Goal: Task Accomplishment & Management: Complete application form

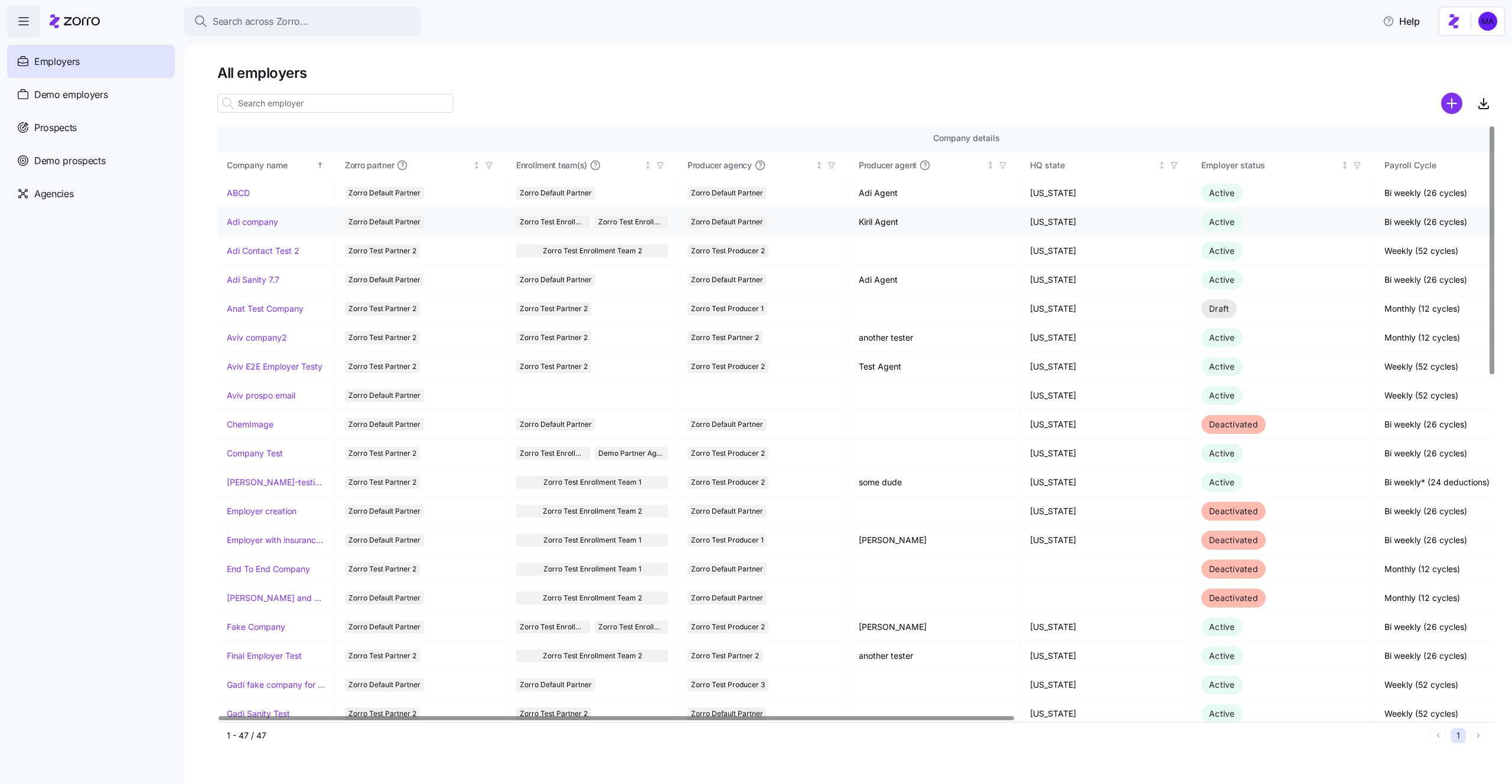
click at [258, 223] on link "Adi company" at bounding box center [253, 222] width 52 height 12
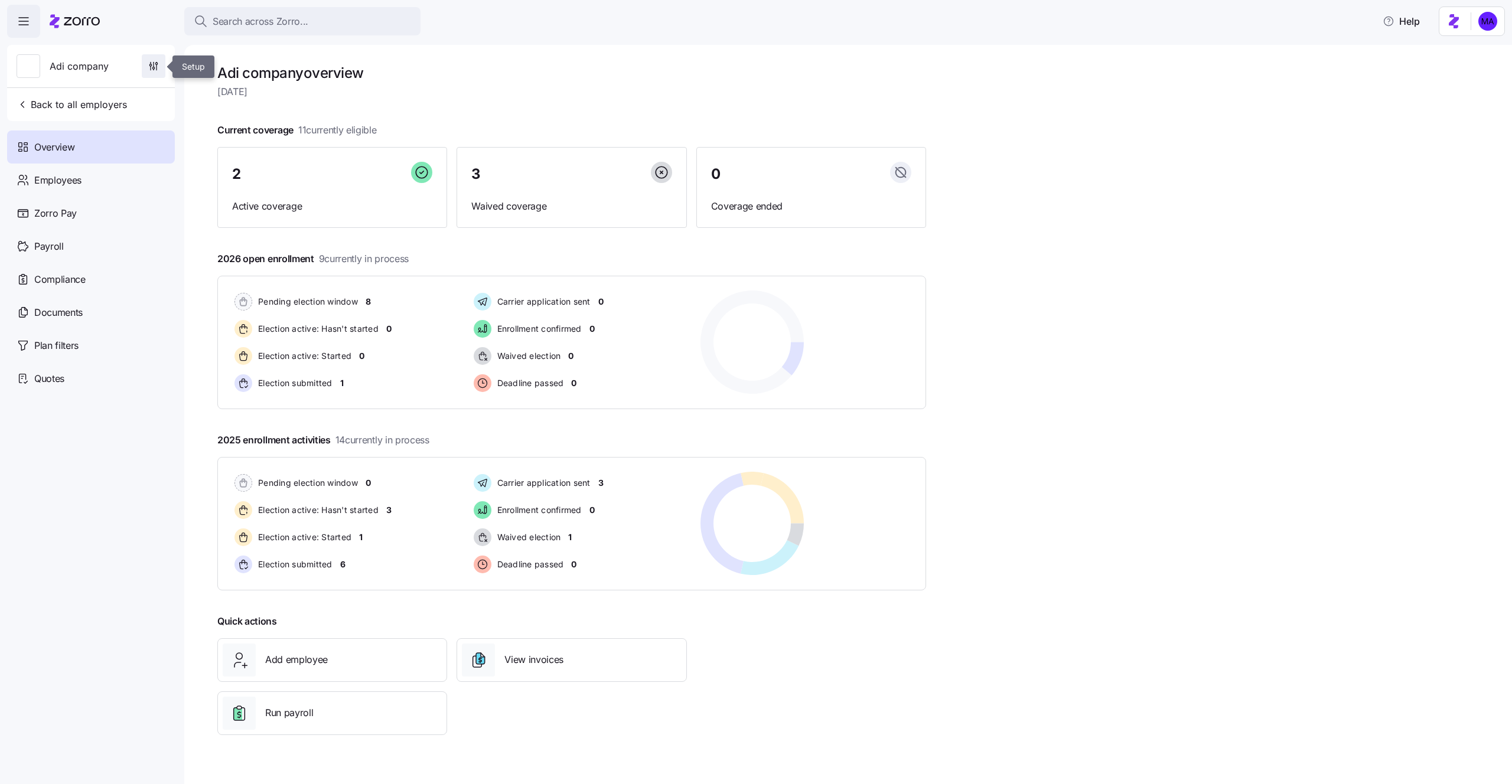
click at [157, 55] on span "button" at bounding box center [154, 66] width 23 height 23
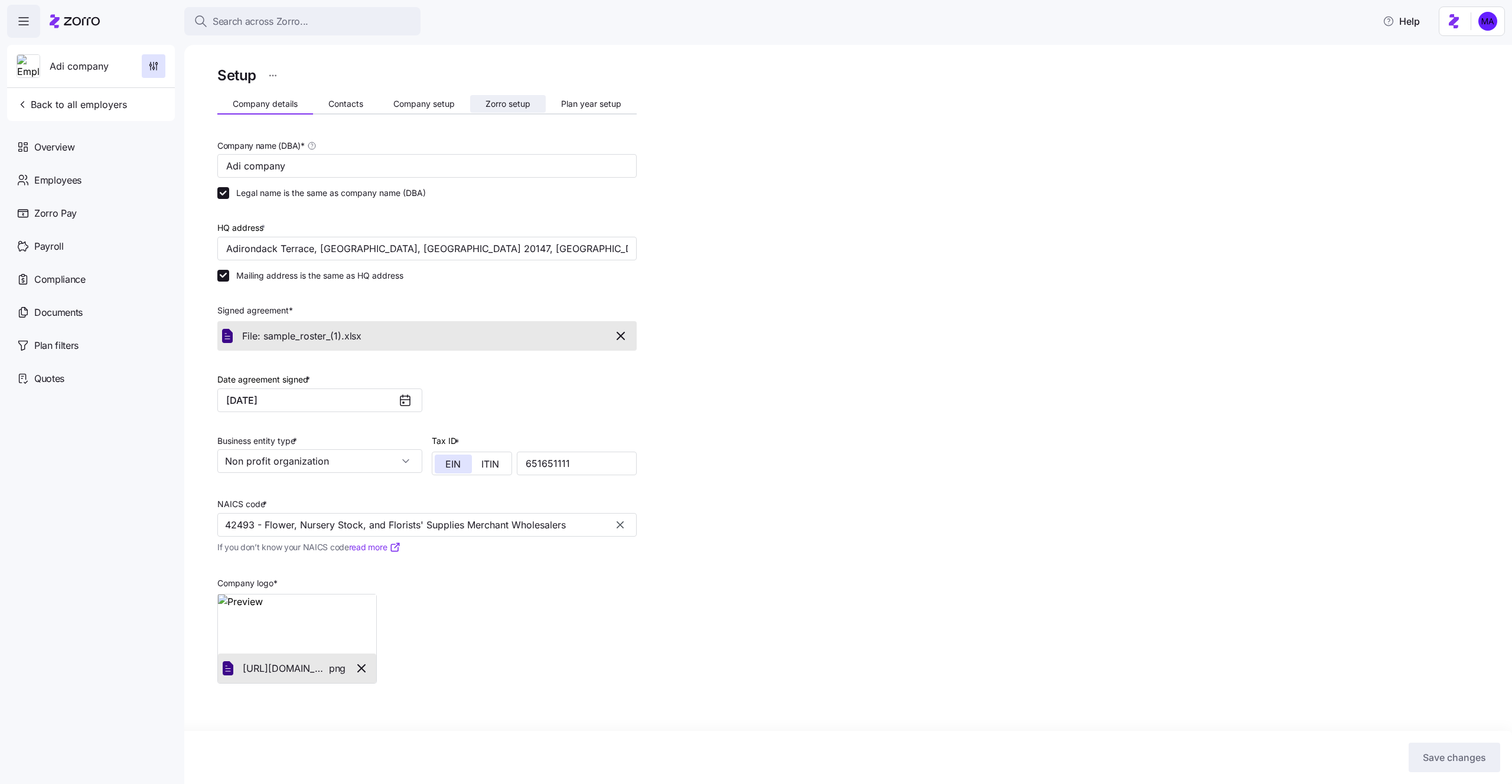
click at [492, 97] on button "Zorro setup" at bounding box center [508, 103] width 75 height 18
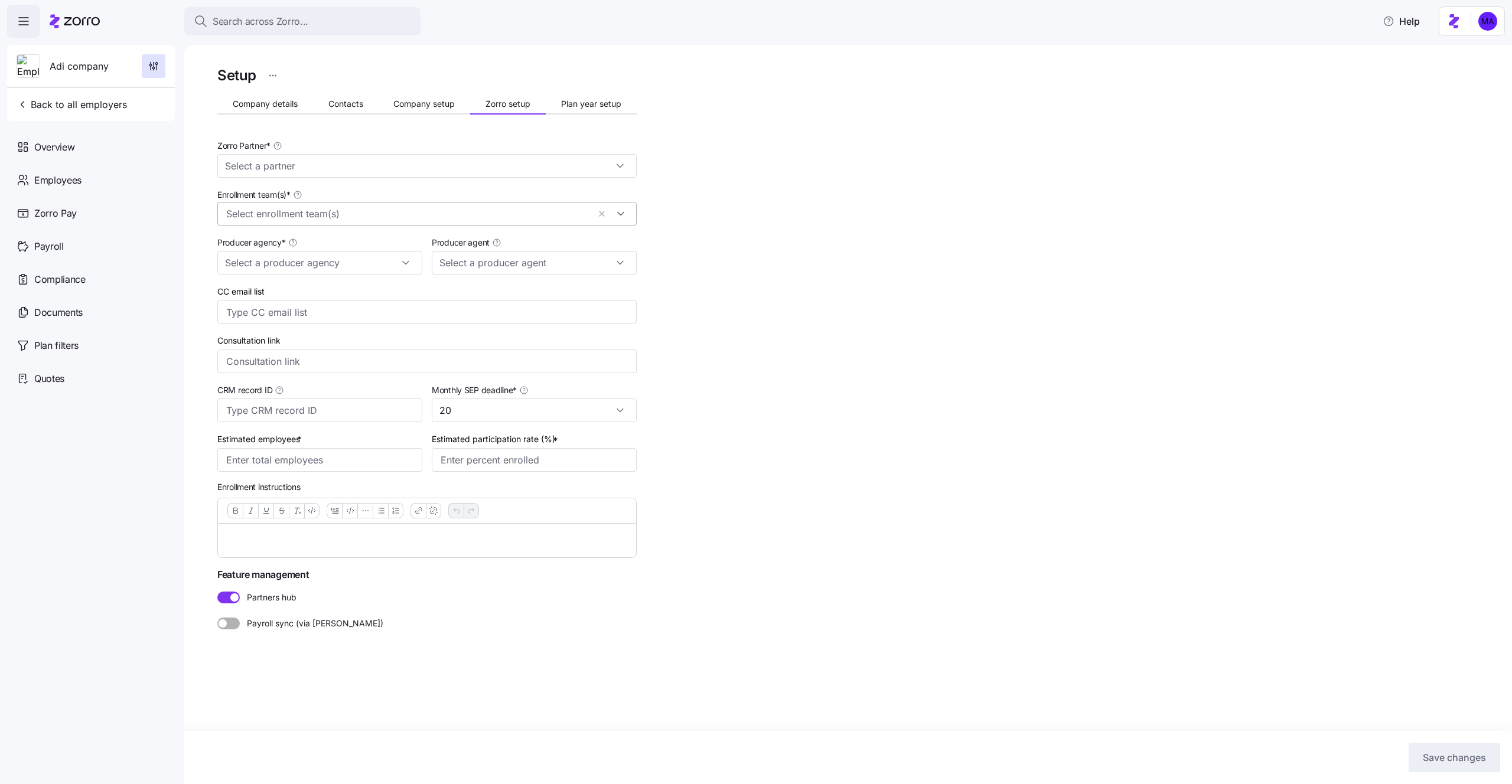
type input "Zorro Default Partner"
click at [521, 215] on input "Enrollment team(s) *" at bounding box center [550, 214] width 78 height 16
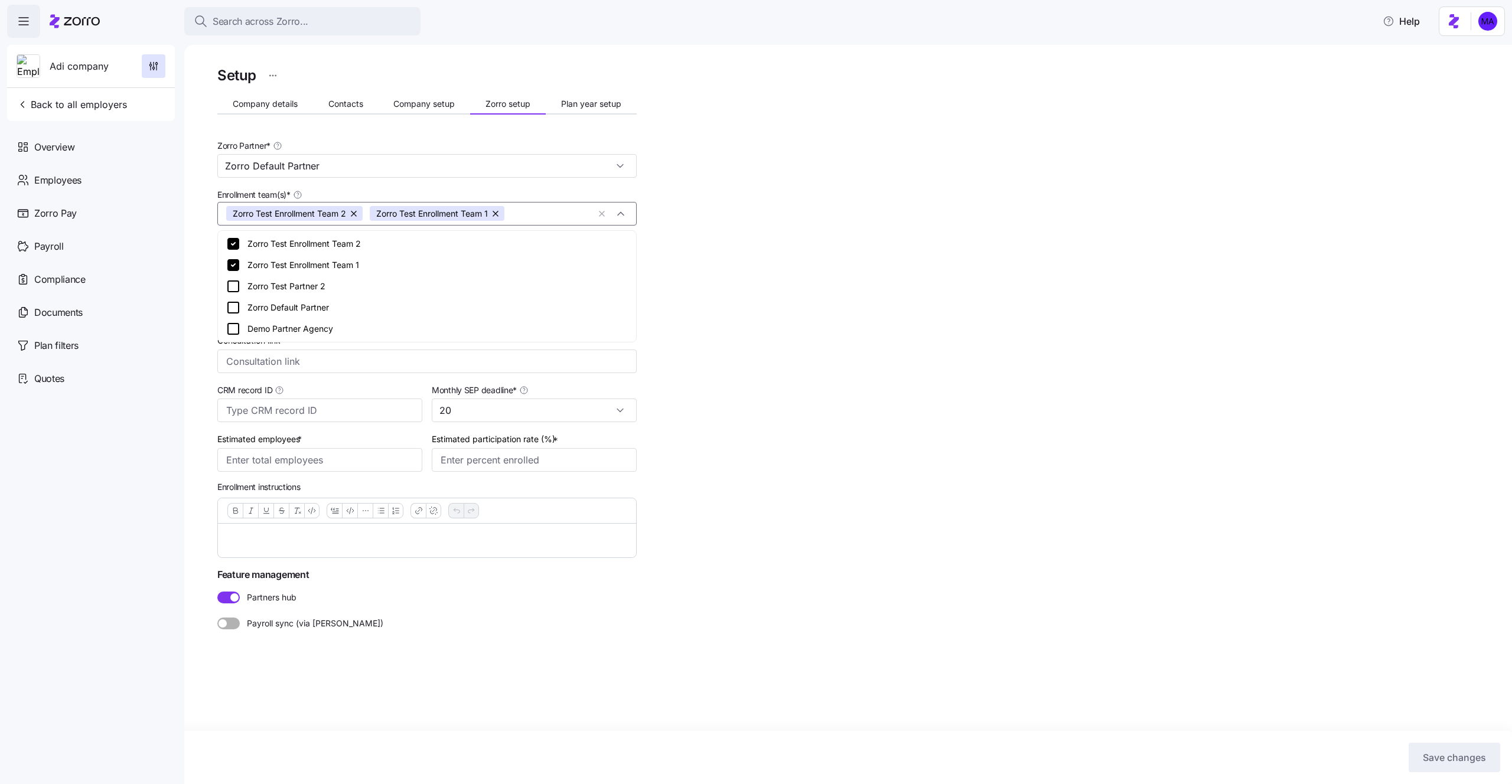
click at [423, 283] on div "Zorro Test Partner 2" at bounding box center [427, 286] width 402 height 14
click at [790, 321] on div "Setup Company details Contacts Company setup Zorro setup Plan year setup Zorro …" at bounding box center [856, 375] width 1278 height 622
type input "Kiril Agent ([EMAIL_ADDRESS][DOMAIN_NAME])"
click at [435, 107] on span "Company setup" at bounding box center [424, 103] width 61 height 9
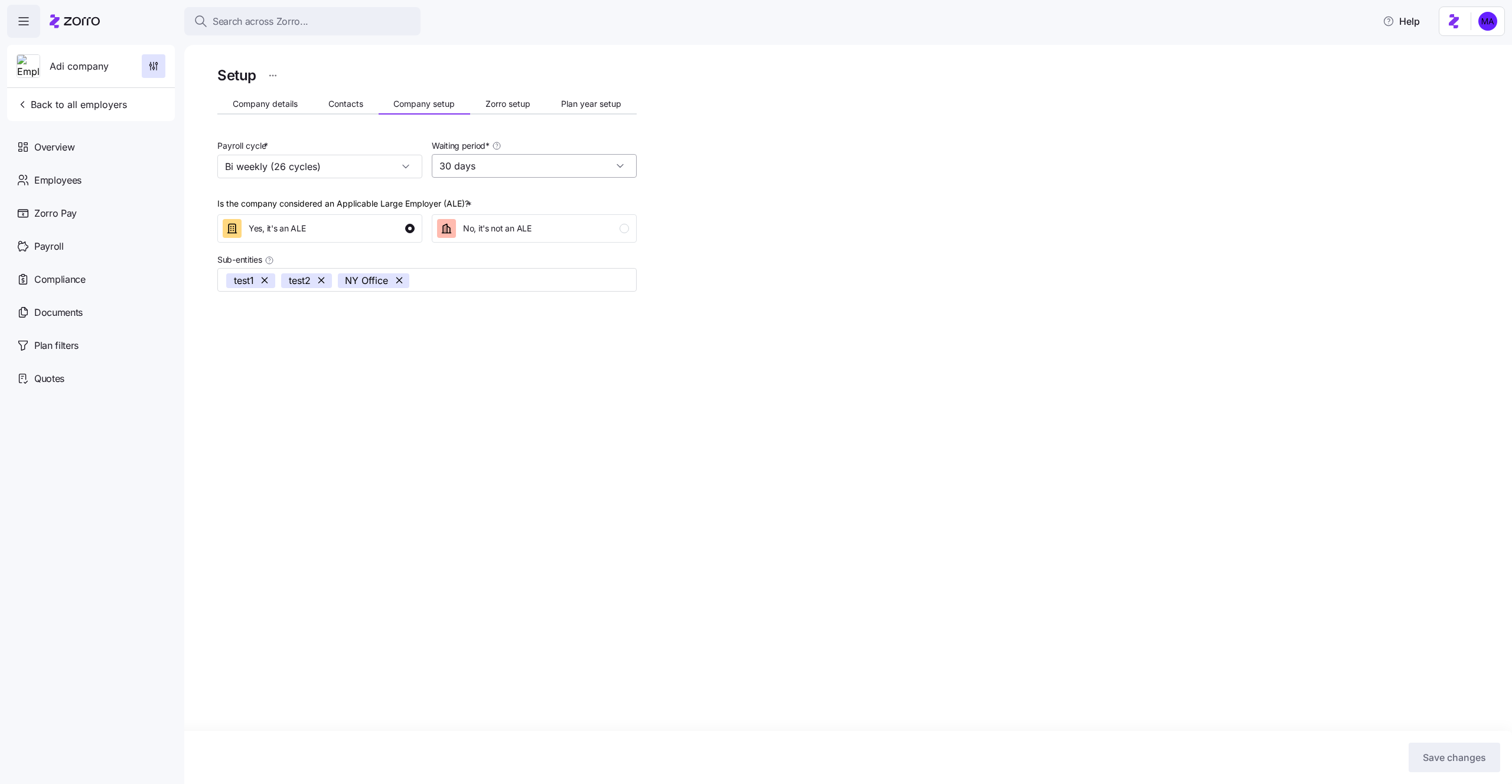
click at [490, 175] on input "30 days" at bounding box center [534, 166] width 205 height 24
click at [487, 205] on div "No waiting period" at bounding box center [534, 198] width 195 height 23
type input "No waiting period"
click at [330, 107] on span "Contacts" at bounding box center [346, 103] width 35 height 9
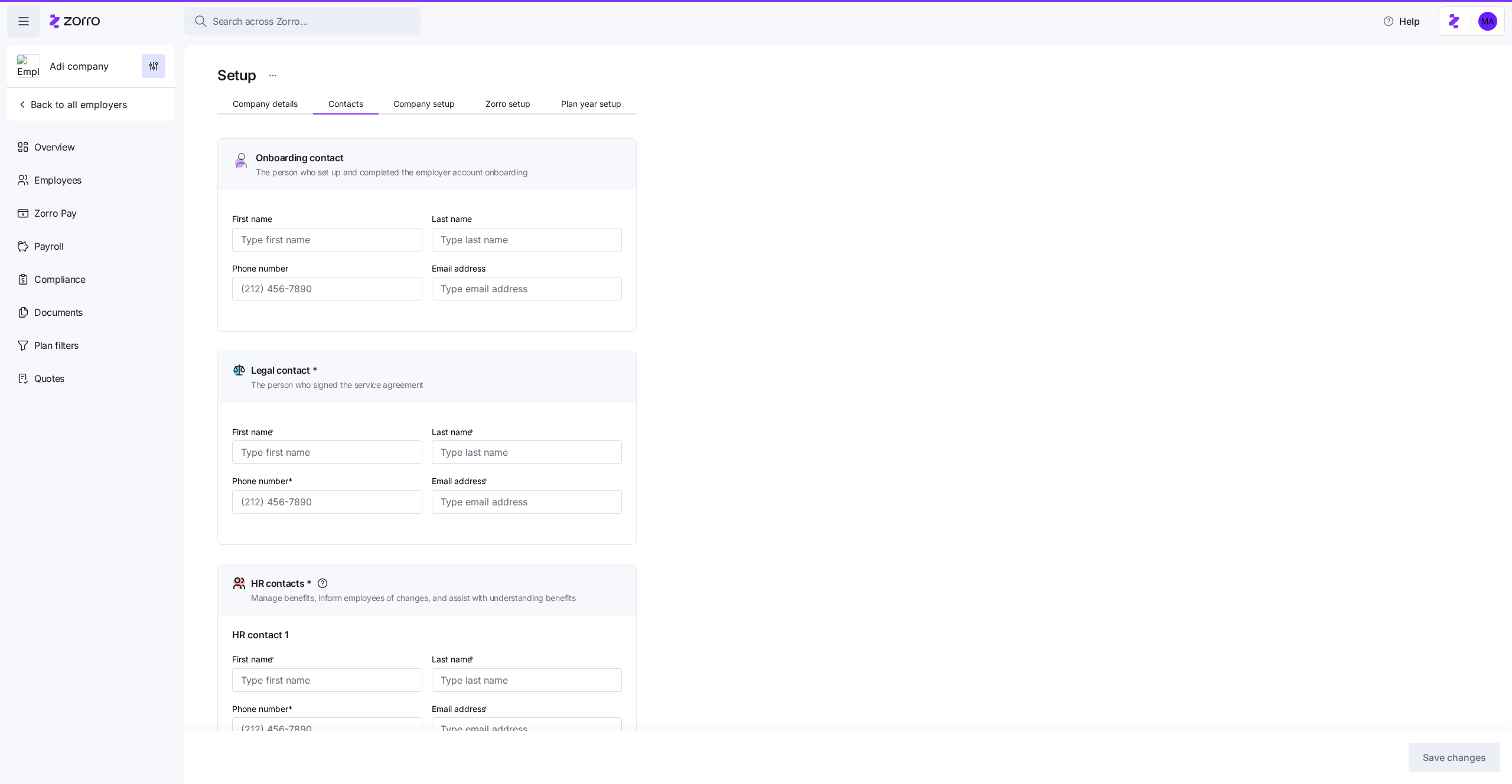
type input "Adi"
type input "Contact"
type input "[EMAIL_ADDRESS][DOMAIN_NAME]"
type input "Adi"
type input "Legal"
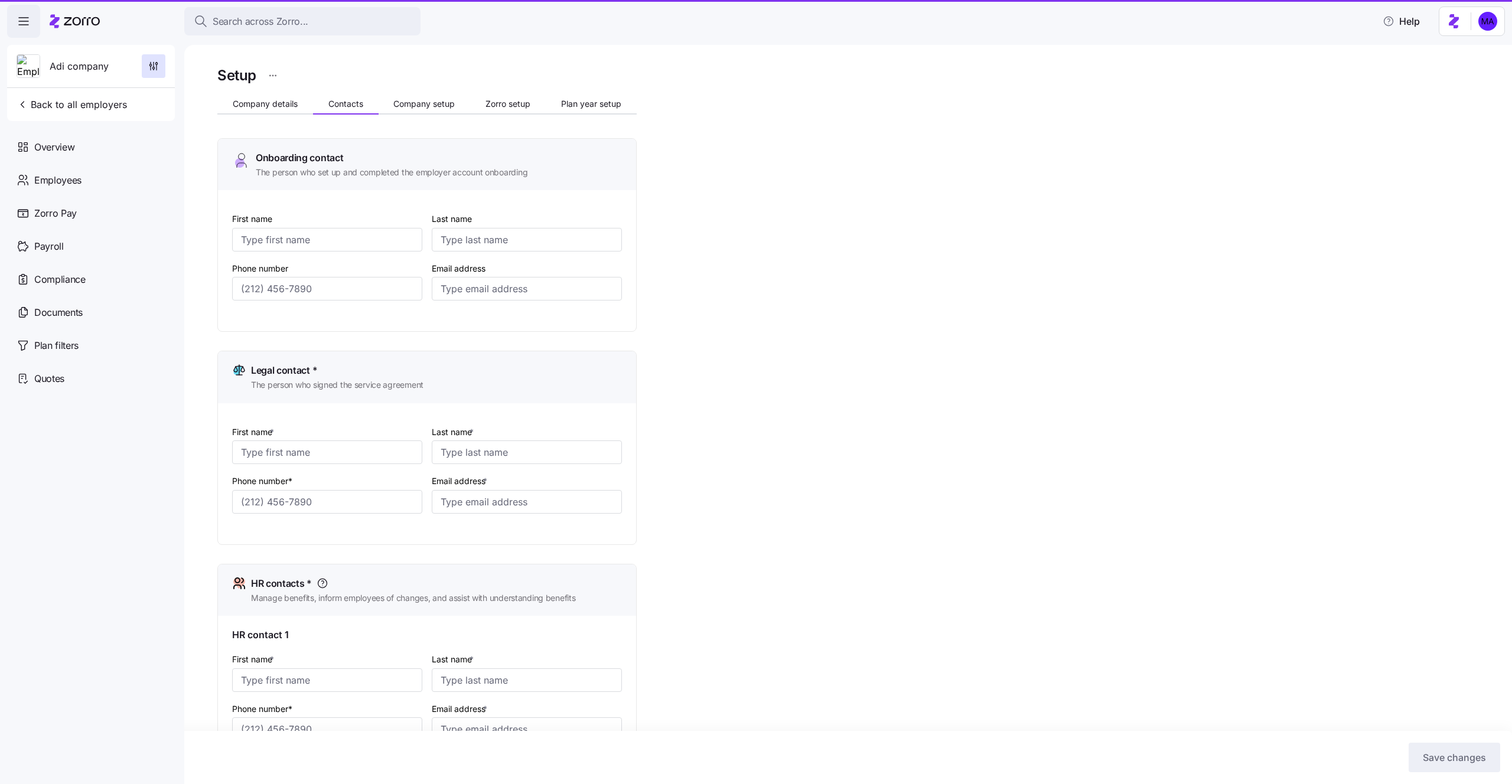
type input "[EMAIL_ADDRESS][DOMAIN_NAME]"
type input "Adi"
type input "HR"
type input "[EMAIL_ADDRESS][DOMAIN_NAME]"
type input "Adi"
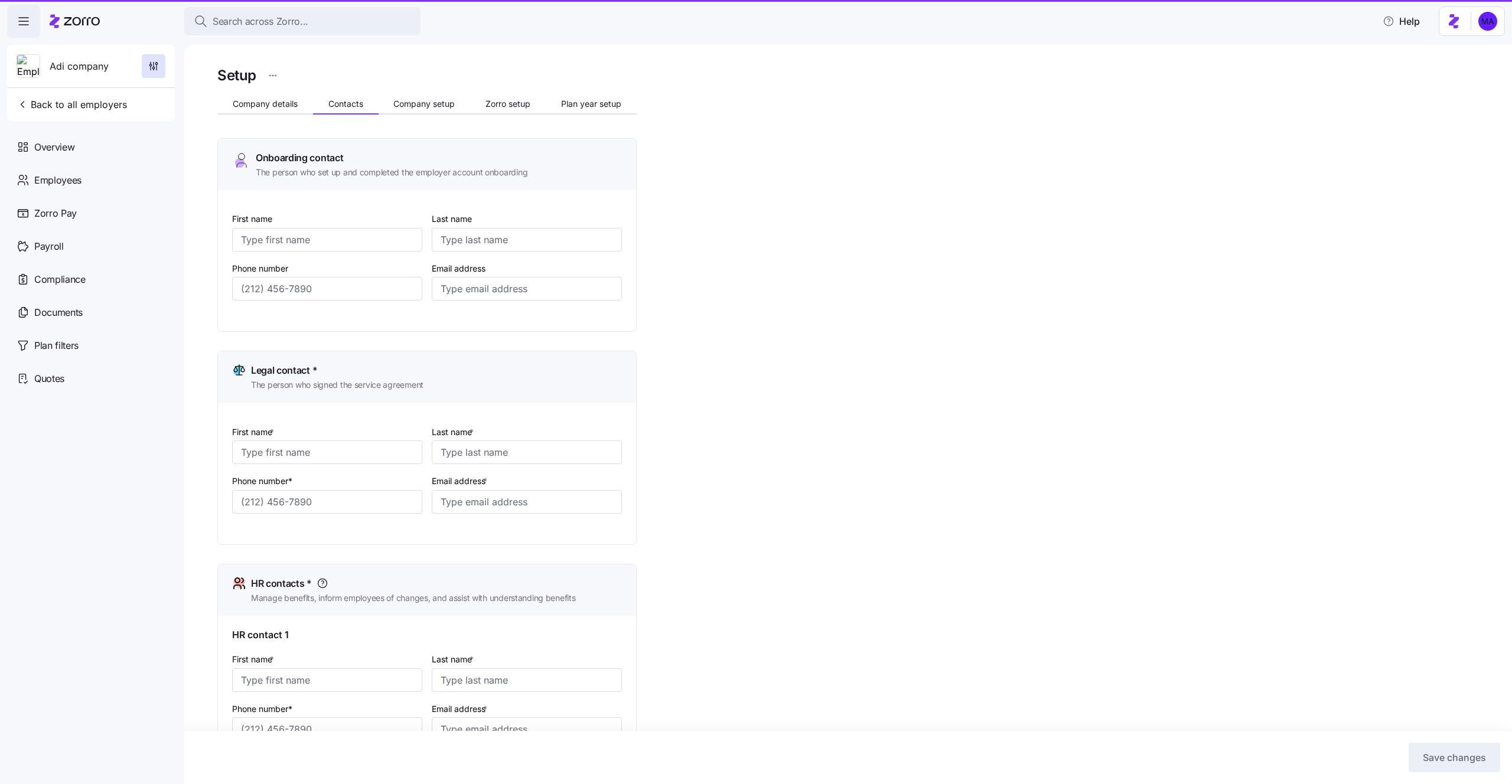
type input "Finance"
type input "[EMAIL_ADDRESS][DOMAIN_NAME]"
type input "[PHONE_NUMBER]"
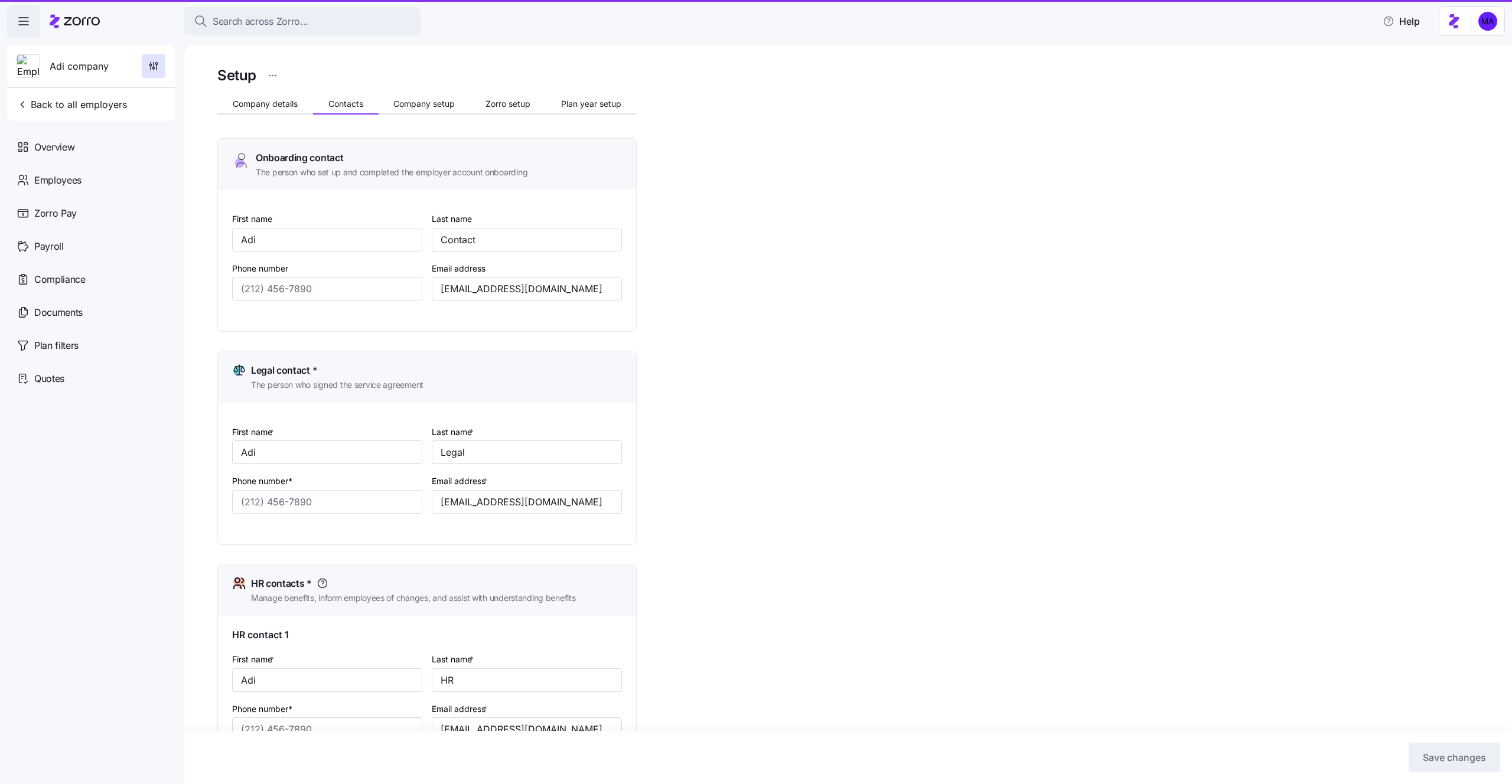
type input "[PHONE_NUMBER]"
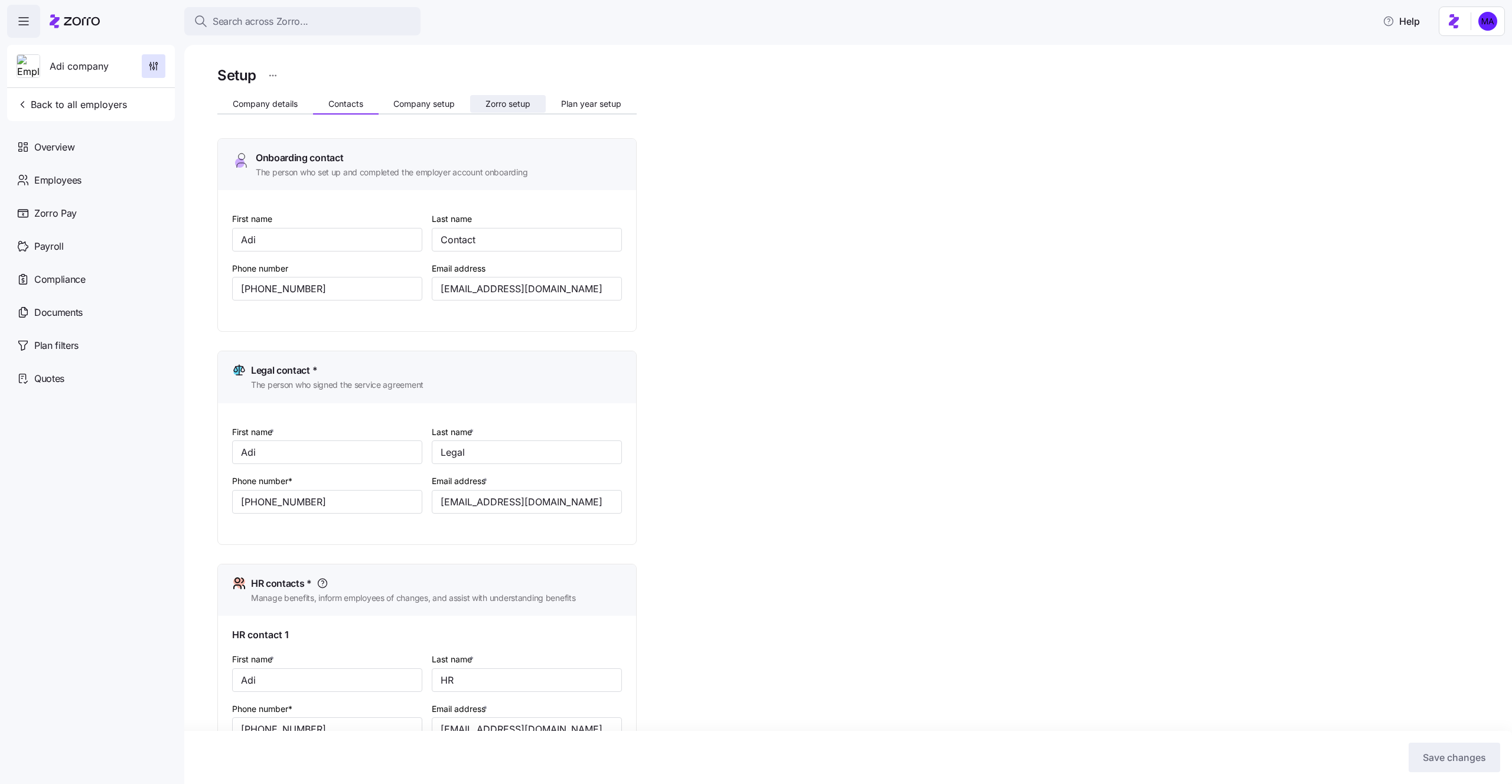
click at [514, 105] on span "Zorro setup" at bounding box center [507, 103] width 45 height 9
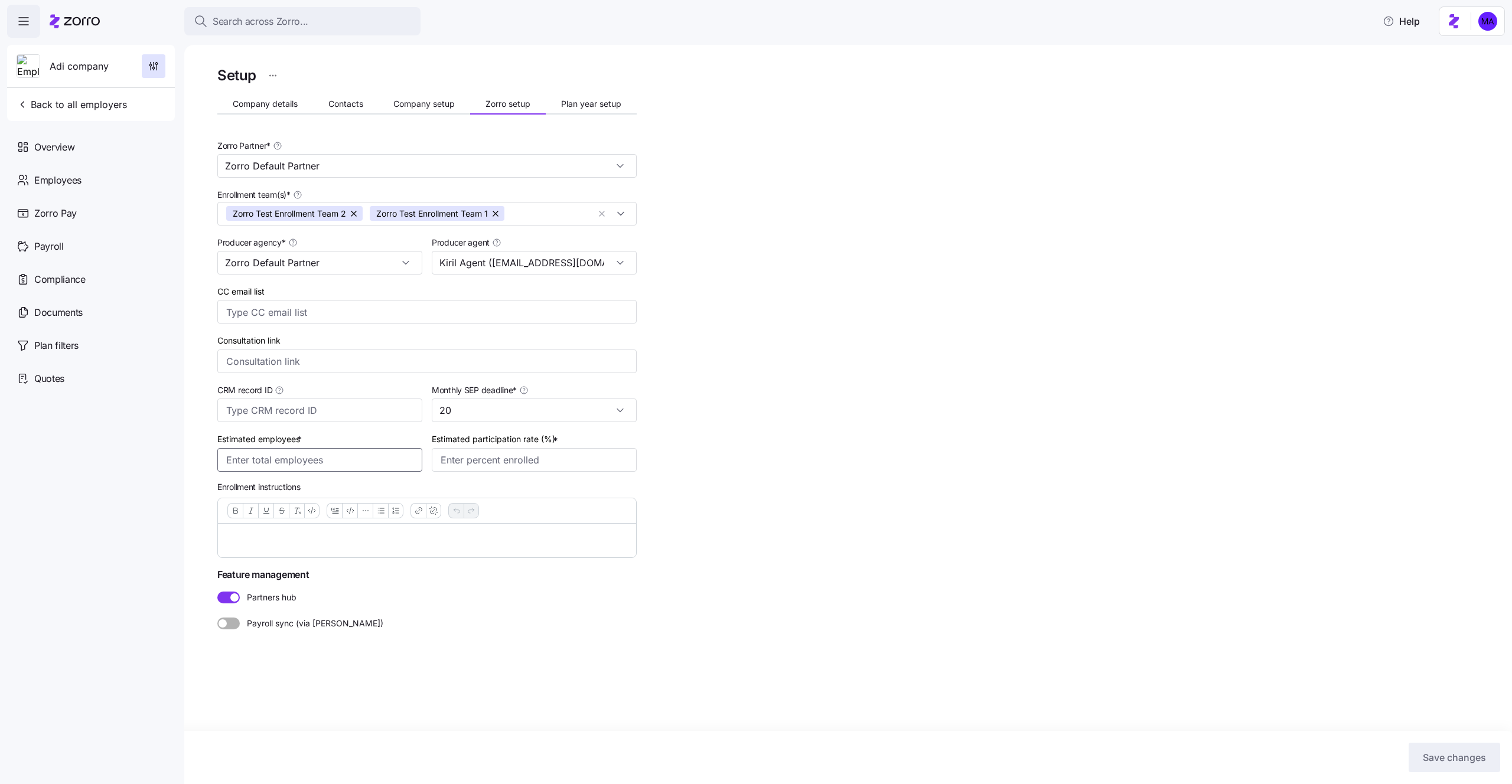
click at [324, 453] on input "Estimated employees *" at bounding box center [319, 460] width 205 height 24
type input "44"
click at [496, 466] on input "Estimated participation rate (%) *" at bounding box center [534, 460] width 205 height 24
type input "3%"
click at [906, 466] on div "Setup Company details Contacts Company setup Zorro setup Plan year setup Zorro …" at bounding box center [856, 375] width 1278 height 622
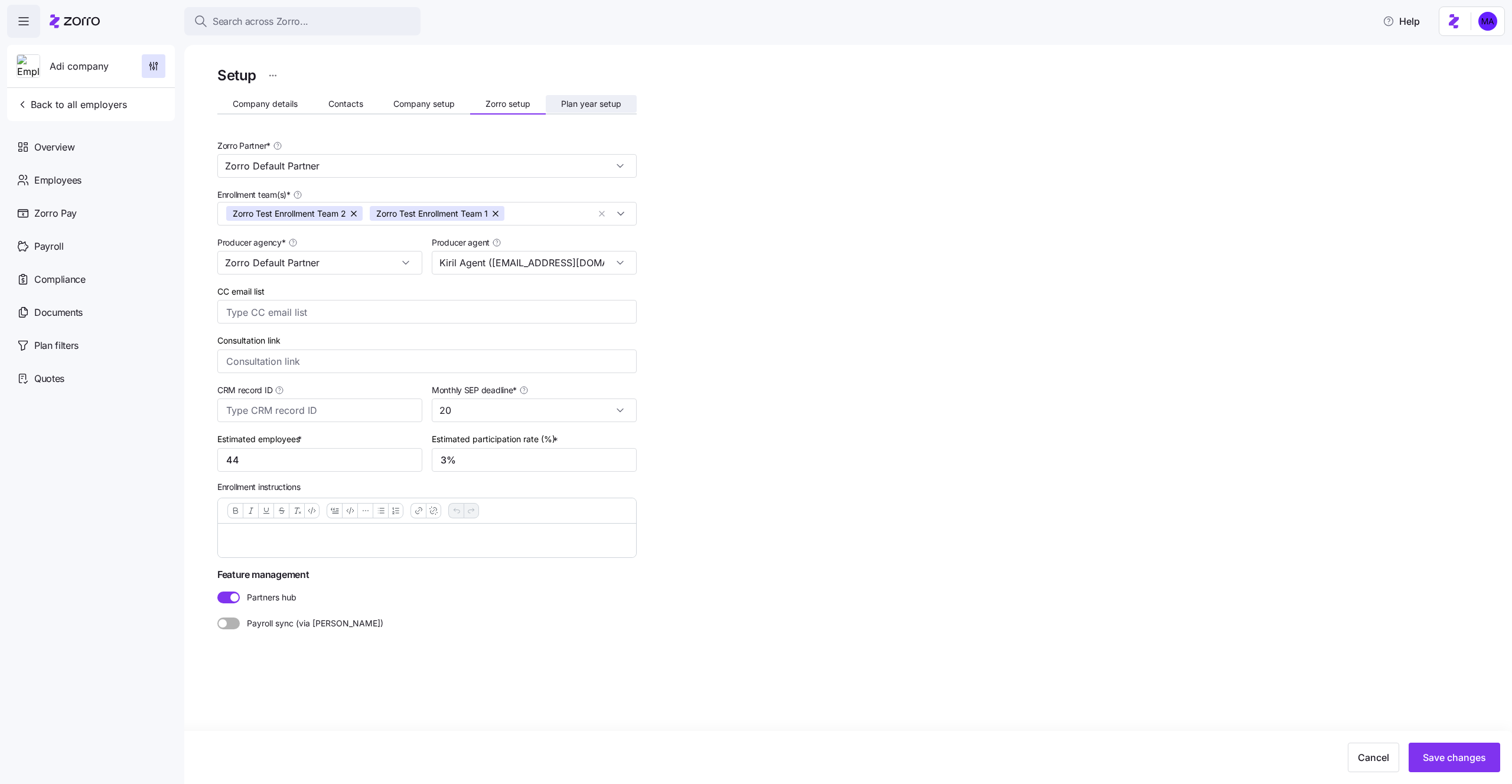
click at [576, 110] on button "Plan year setup" at bounding box center [591, 103] width 91 height 18
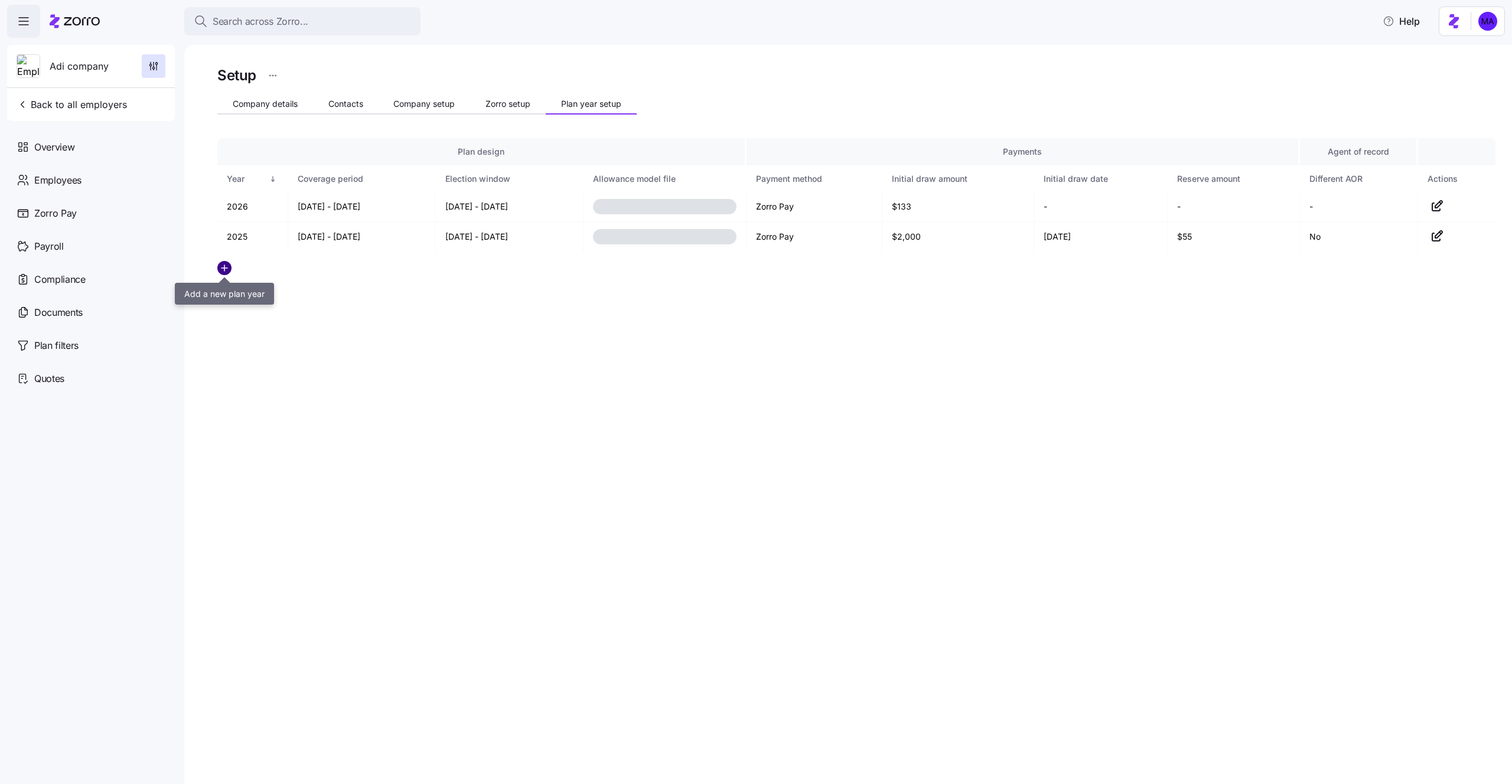
click at [227, 269] on icon "add icon" at bounding box center [224, 268] width 14 height 14
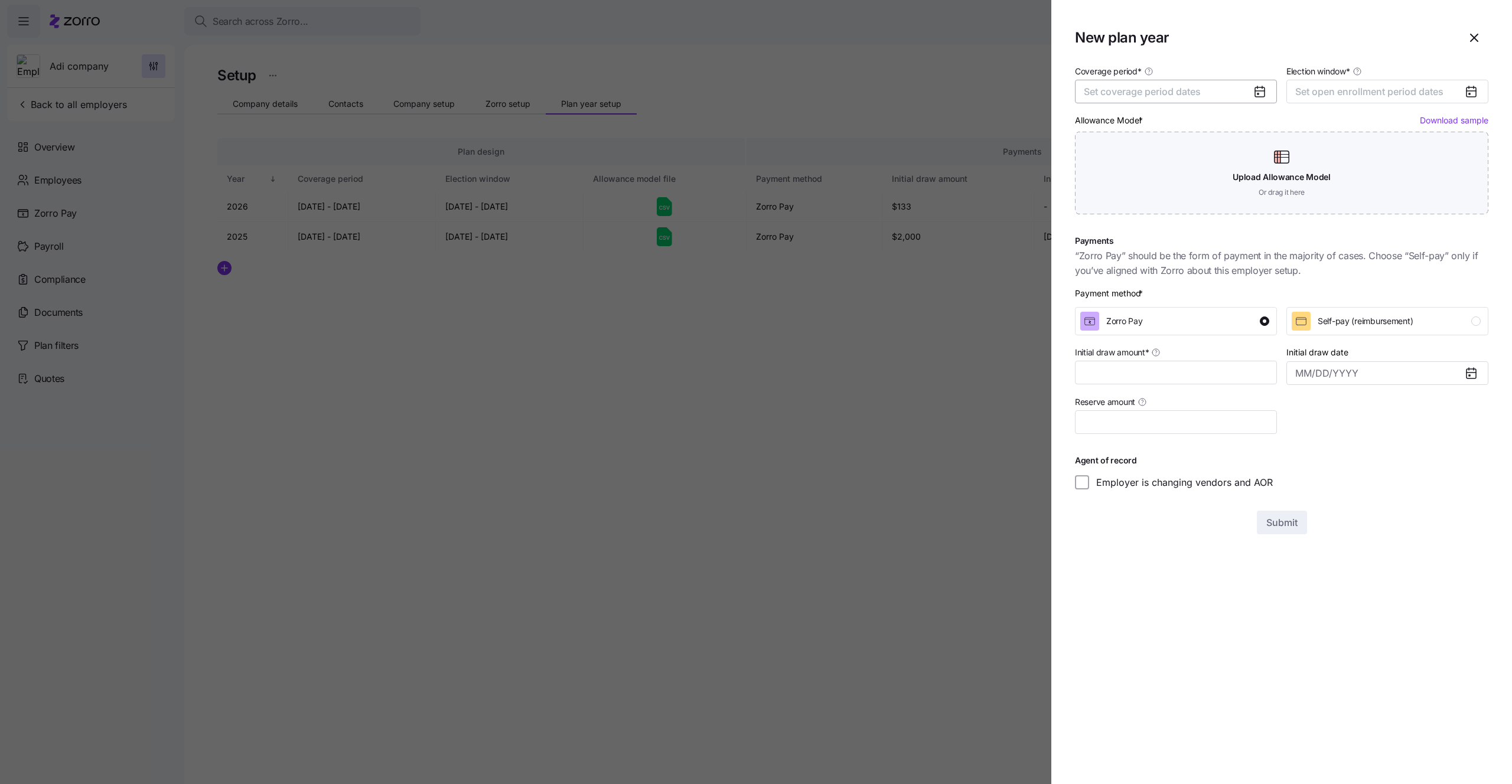
click at [1125, 90] on span "Set coverage period dates" at bounding box center [1142, 91] width 117 height 12
click at [1171, 161] on button "Feb" at bounding box center [1174, 158] width 59 height 25
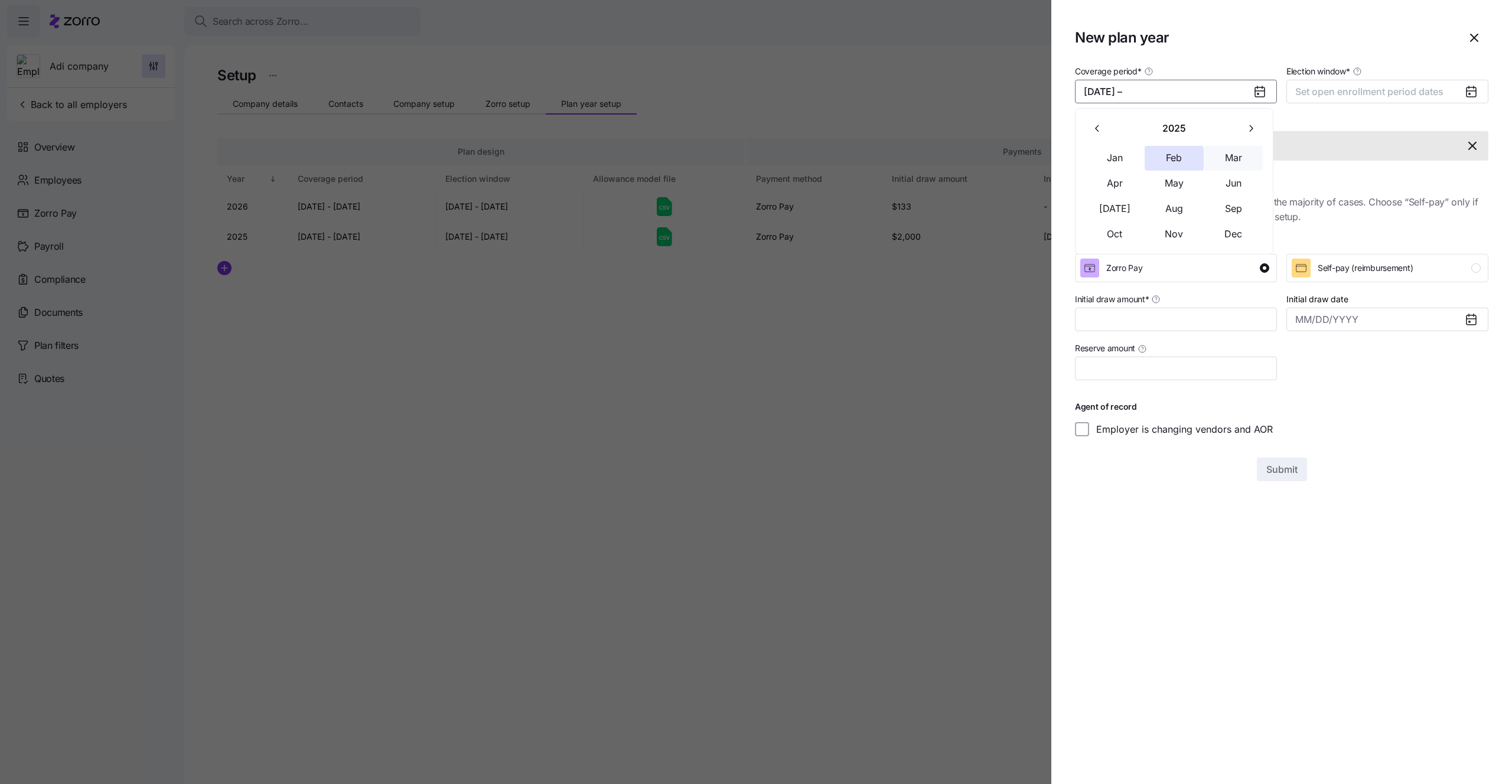
click at [1256, 121] on button "button" at bounding box center [1252, 129] width 25 height 25
click at [1168, 78] on div "Coverage period * [DATE] –" at bounding box center [1176, 83] width 202 height 39
click at [1166, 81] on button "Set coverage period dates" at bounding box center [1176, 92] width 202 height 24
click at [1244, 132] on button "button" at bounding box center [1252, 129] width 25 height 25
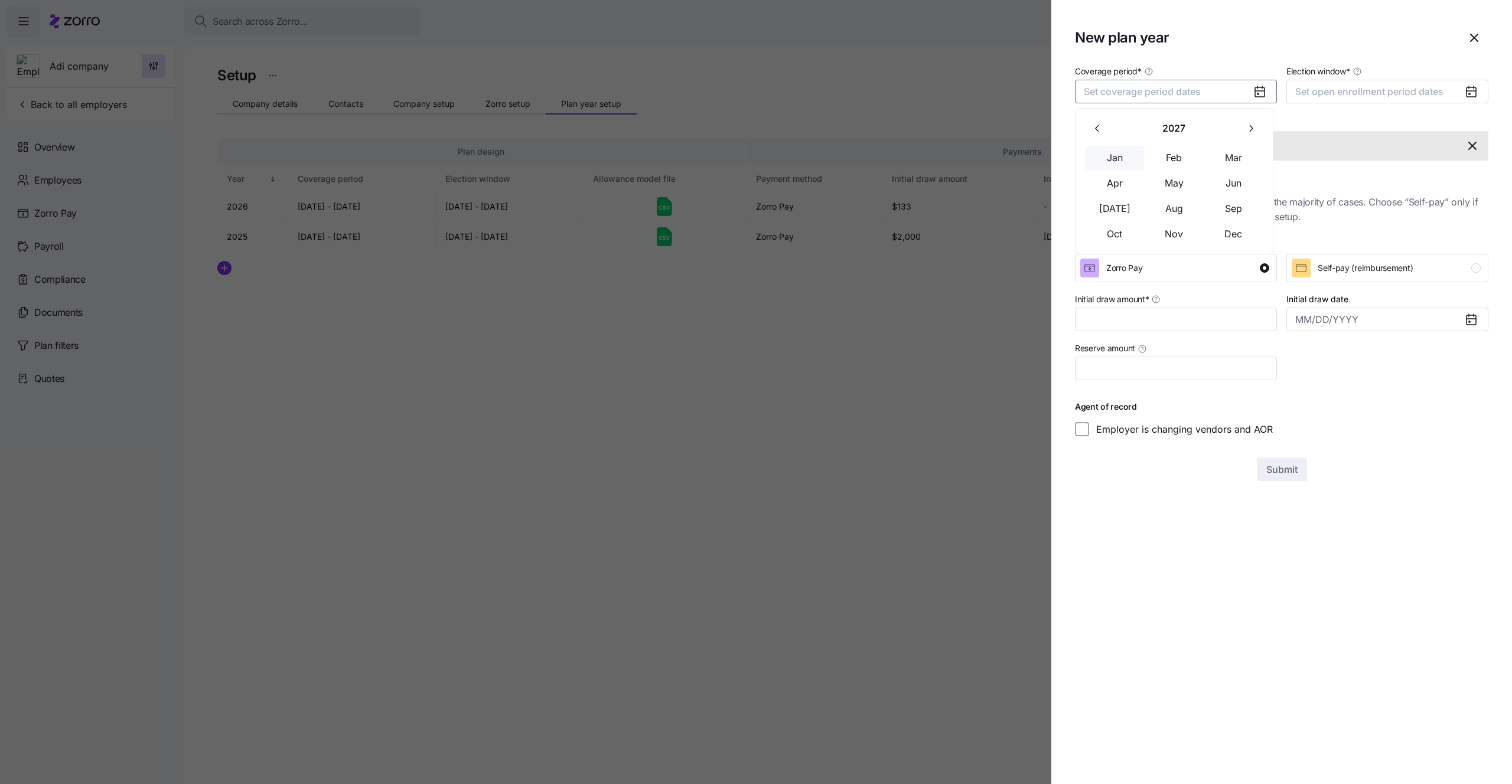
click at [1115, 146] on button "Jan" at bounding box center [1115, 158] width 59 height 25
click at [1219, 231] on button "Dec" at bounding box center [1234, 234] width 59 height 25
click at [1312, 91] on span "Set open enrollment period dates" at bounding box center [1369, 91] width 148 height 12
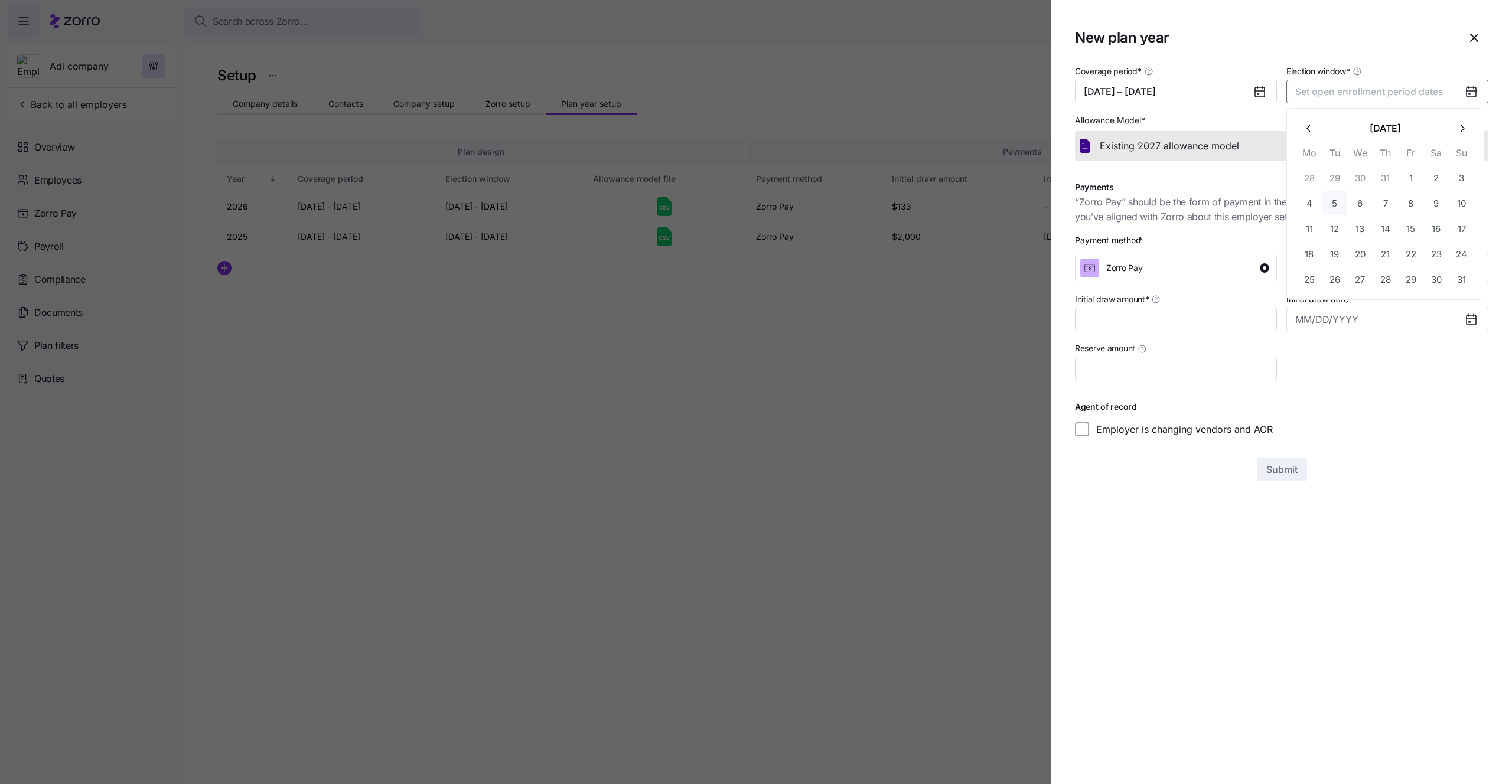
click at [1327, 197] on button "5" at bounding box center [1336, 203] width 25 height 25
click at [1355, 253] on button "20" at bounding box center [1361, 254] width 25 height 25
click at [1211, 318] on input "Initial draw amount *" at bounding box center [1176, 319] width 202 height 24
type input "$77"
click at [1278, 477] on button "Submit" at bounding box center [1282, 470] width 50 height 24
